Goal: Information Seeking & Learning: Learn about a topic

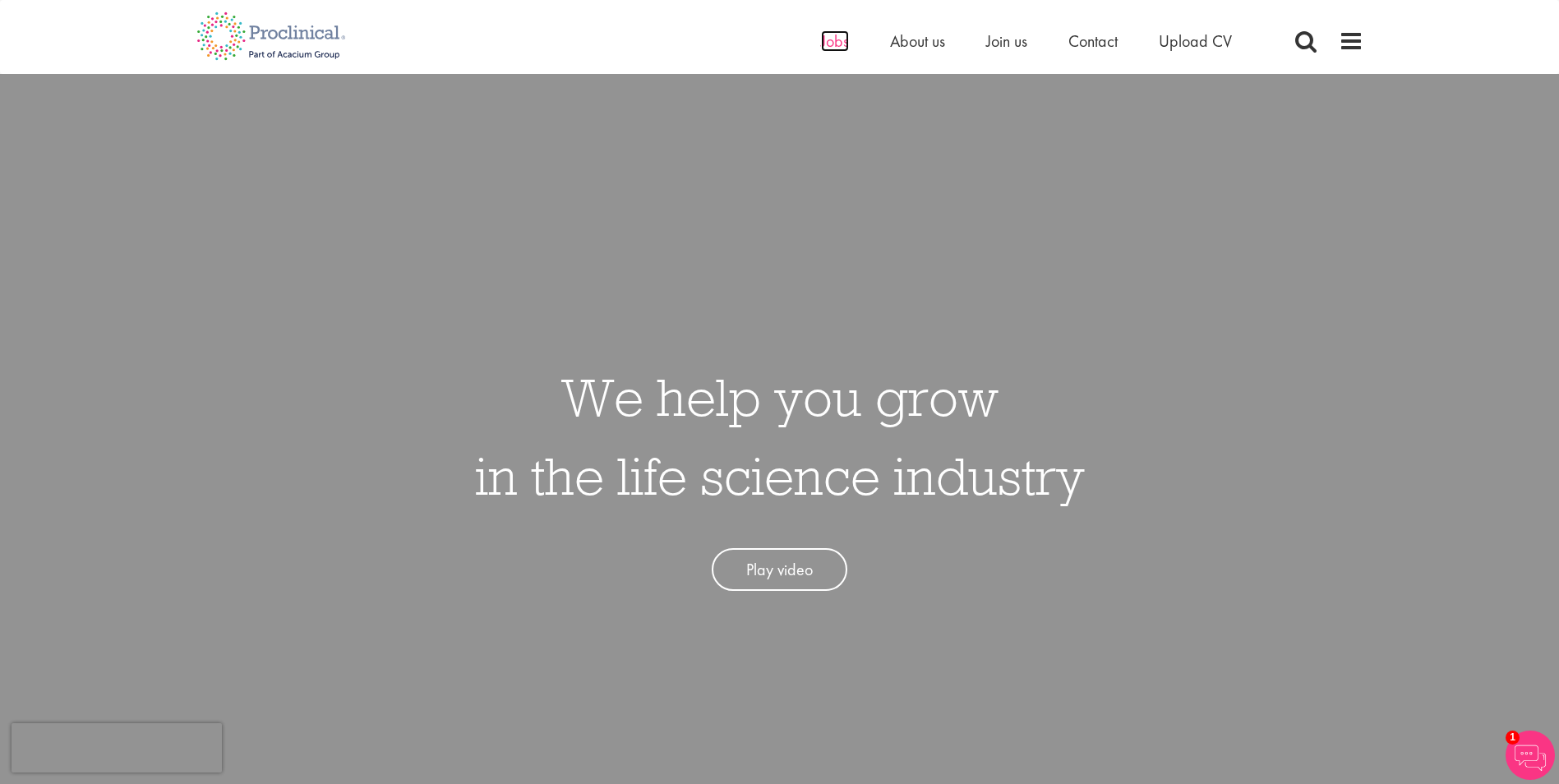
click at [828, 37] on span "Jobs" at bounding box center [835, 41] width 28 height 22
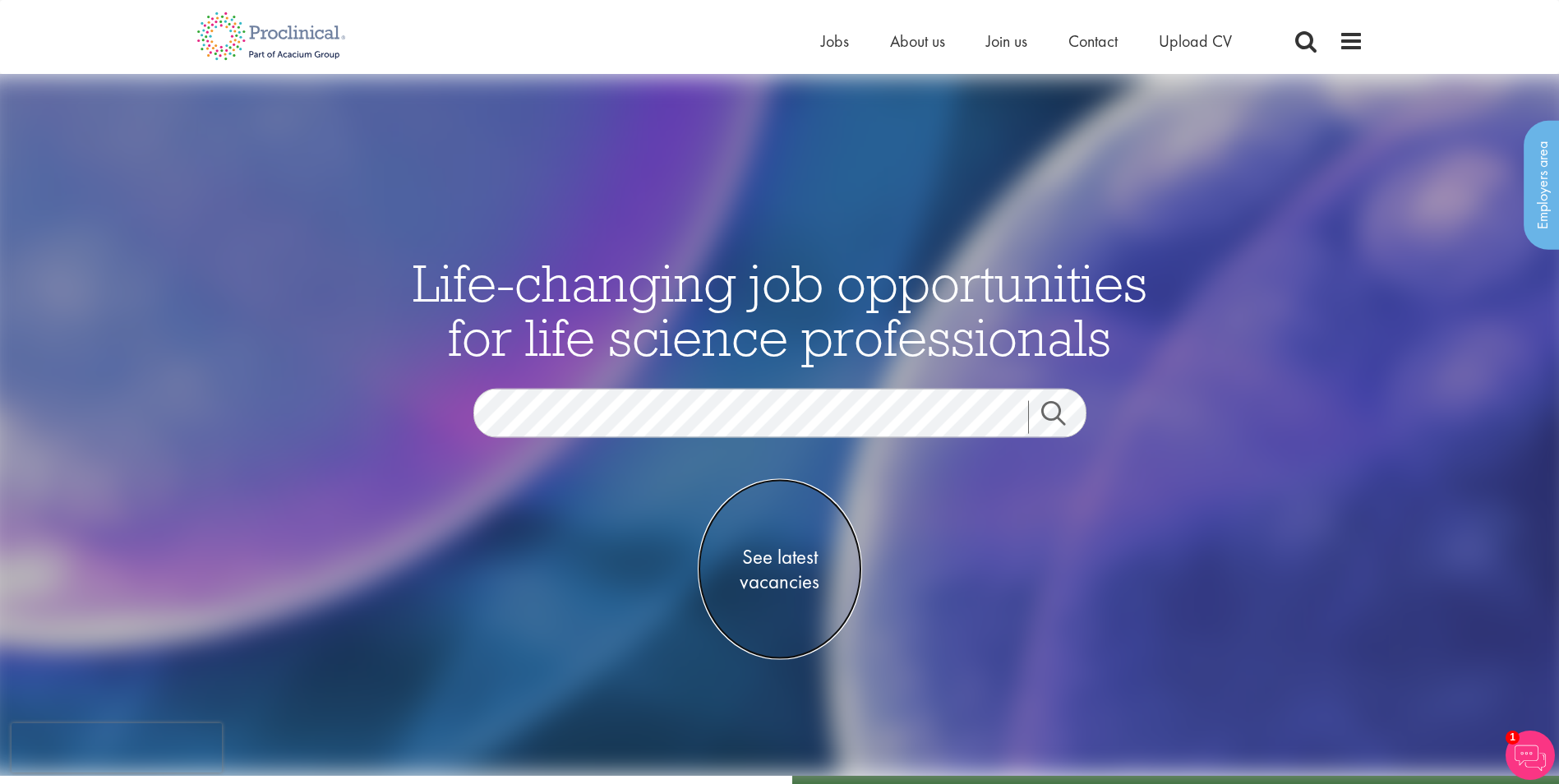
click at [776, 563] on span "See latest vacancies" at bounding box center [780, 568] width 164 height 49
